Goal: Register for event/course

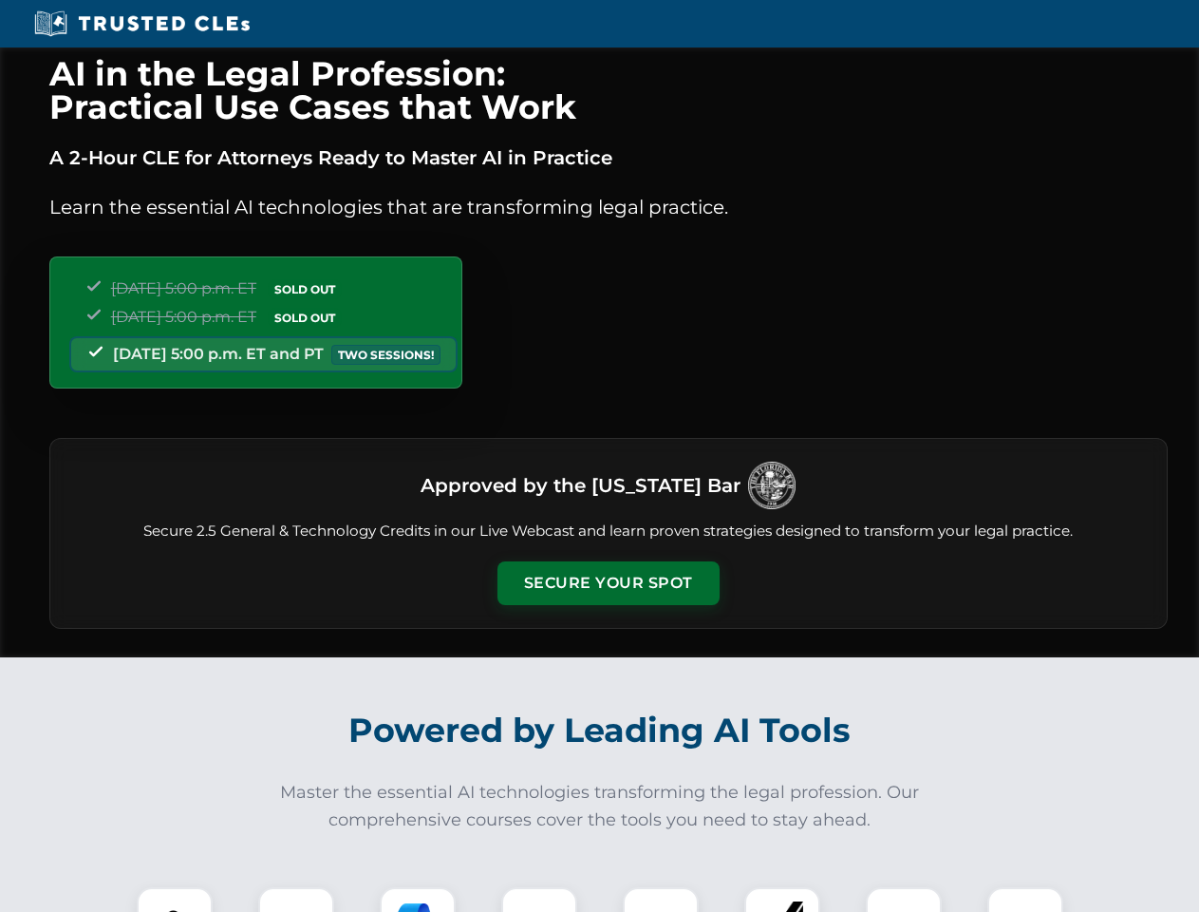
click at [608, 583] on button "Secure Your Spot" at bounding box center [609, 583] width 222 height 44
click at [175, 899] on img at bounding box center [174, 924] width 55 height 55
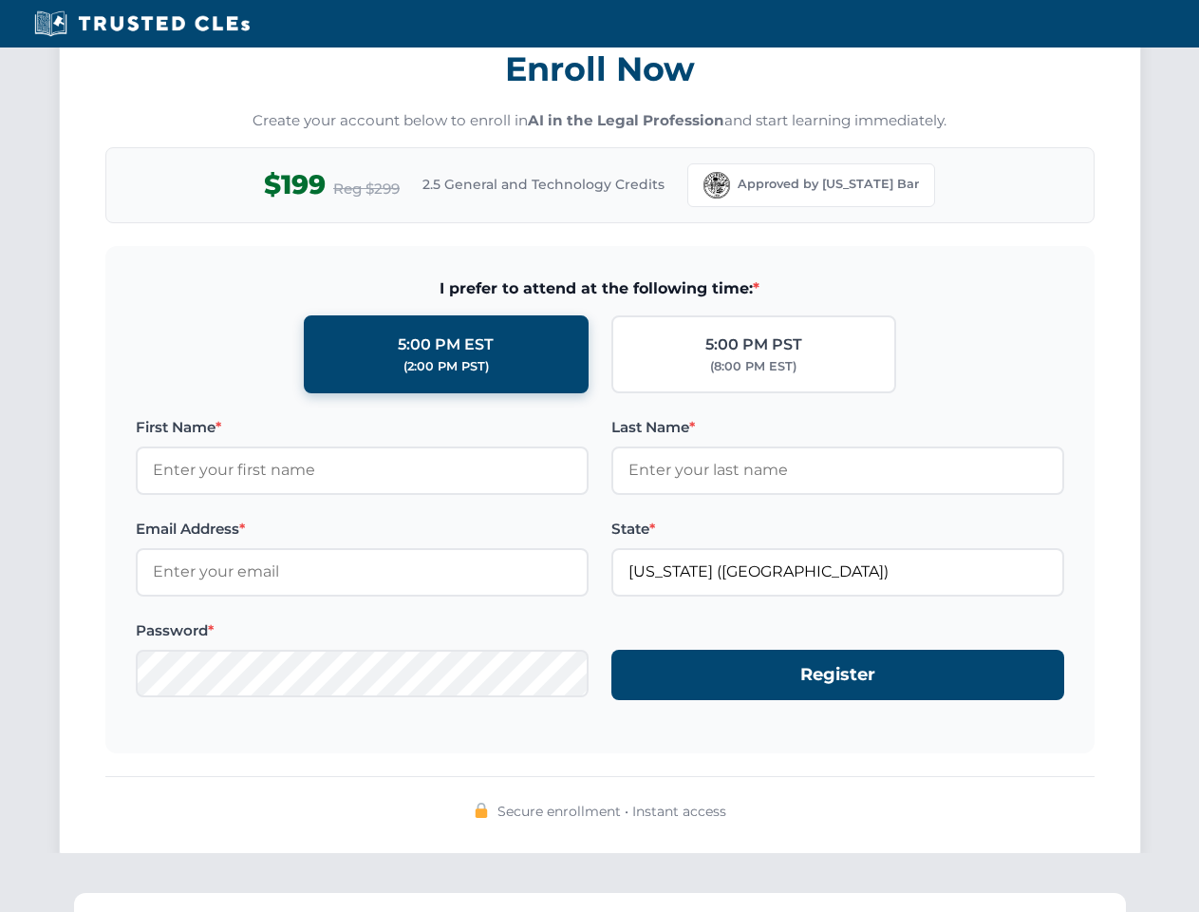
scroll to position [1864, 0]
